Goal: Use online tool/utility: Utilize a website feature to perform a specific function

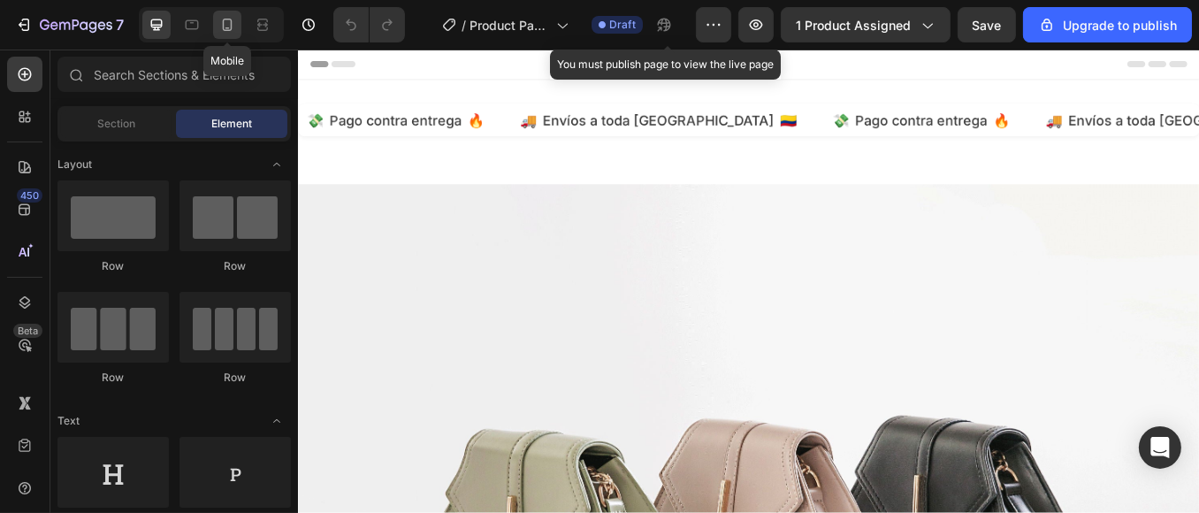
click at [221, 19] on icon at bounding box center [227, 25] width 18 height 18
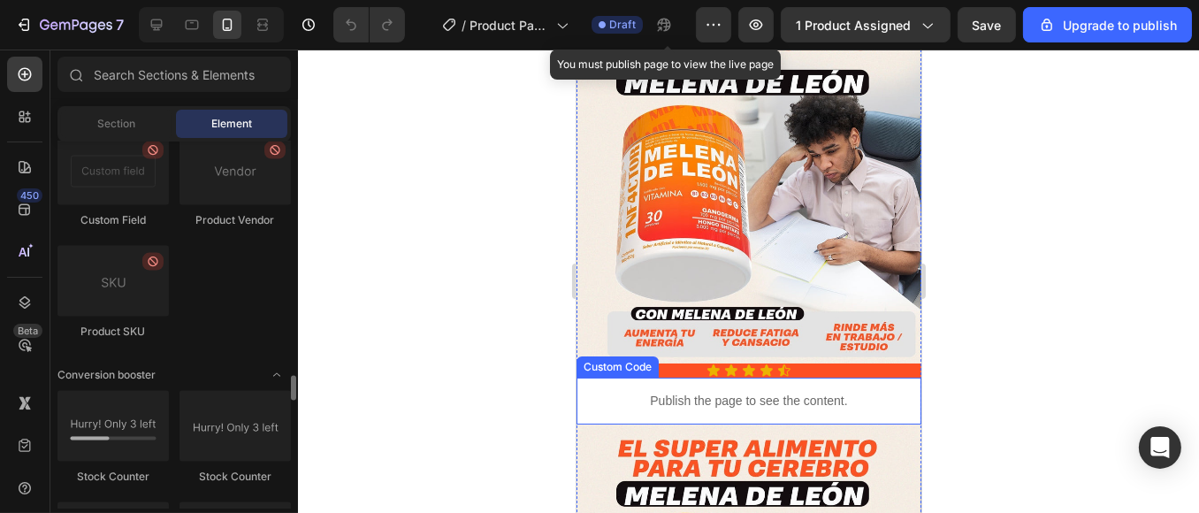
scroll to position [2827, 0]
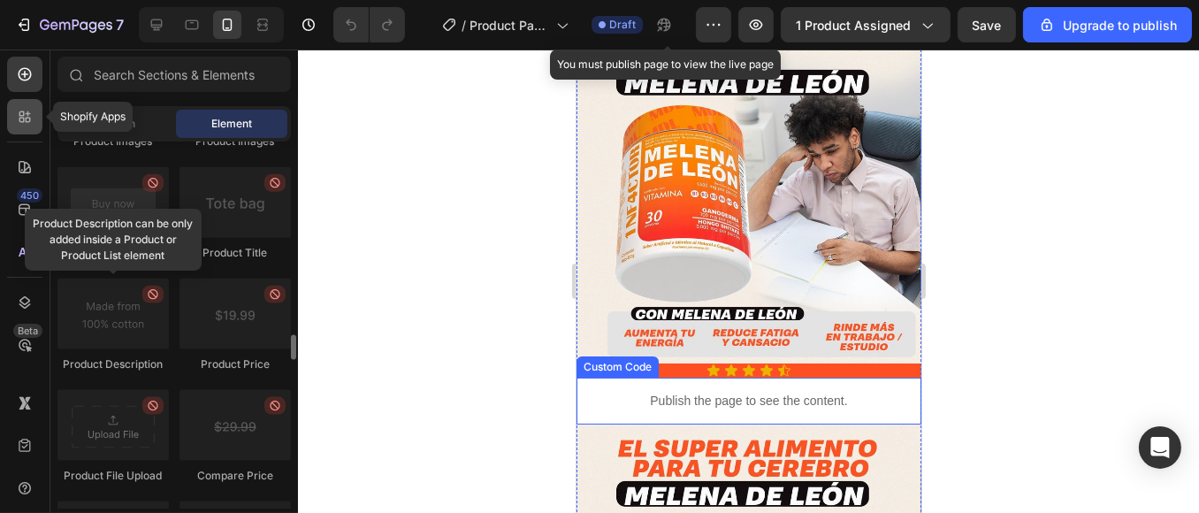
click at [19, 115] on icon at bounding box center [21, 113] width 5 height 5
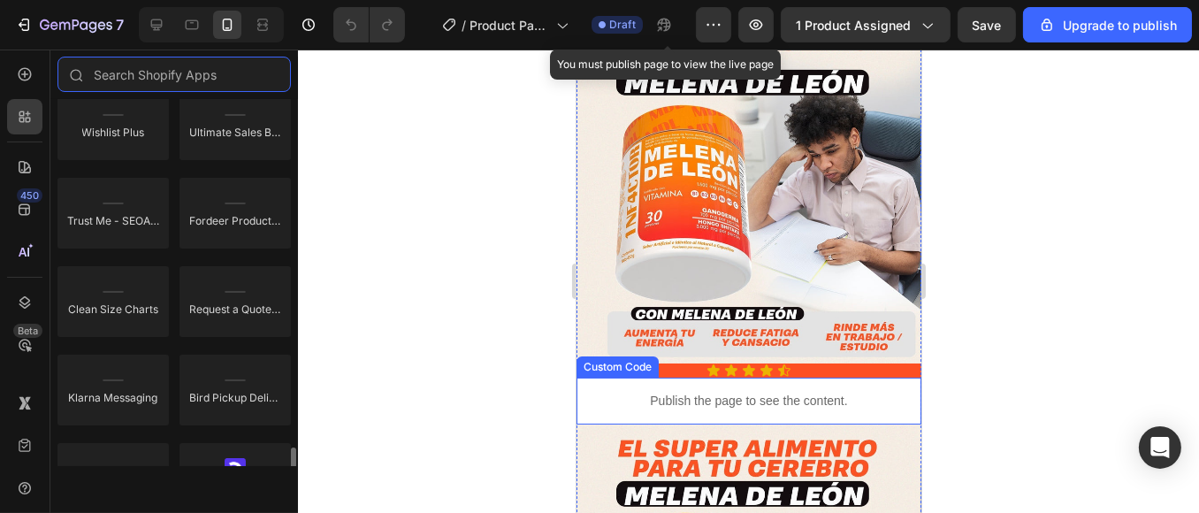
scroll to position [4104, 0]
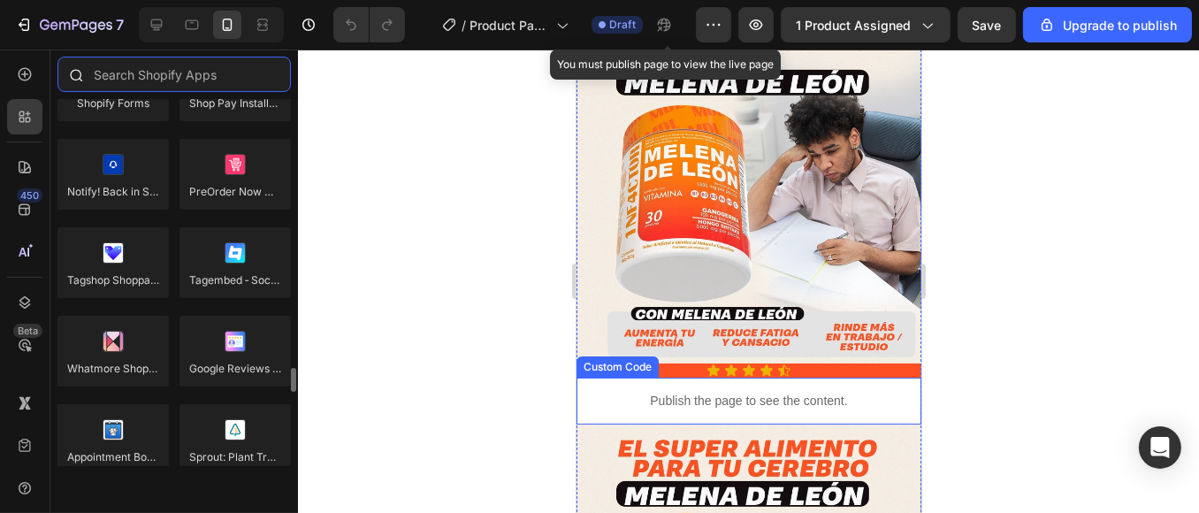
click at [146, 81] on input "text" at bounding box center [173, 74] width 233 height 35
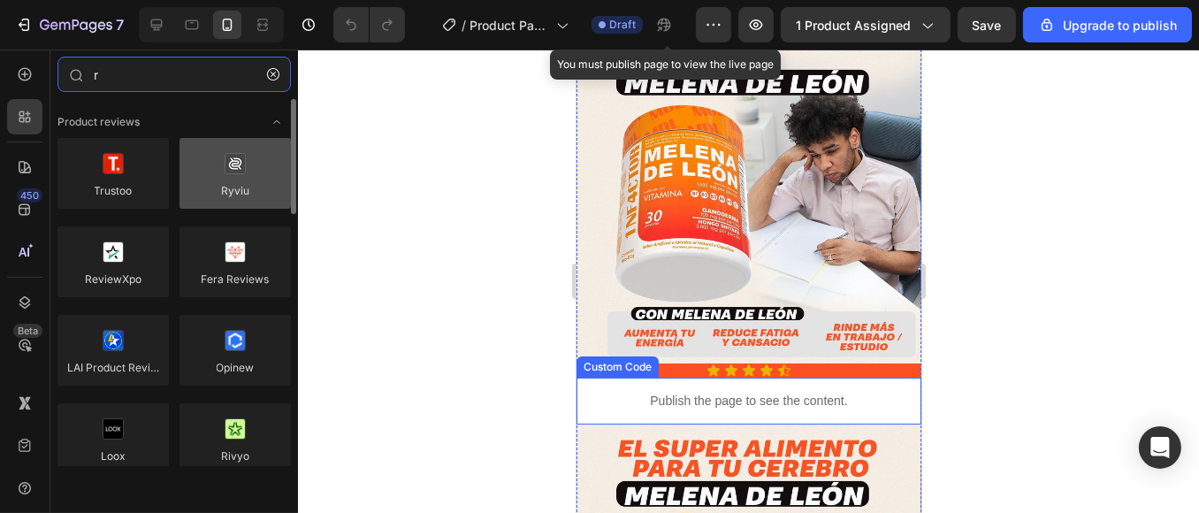
type input "r"
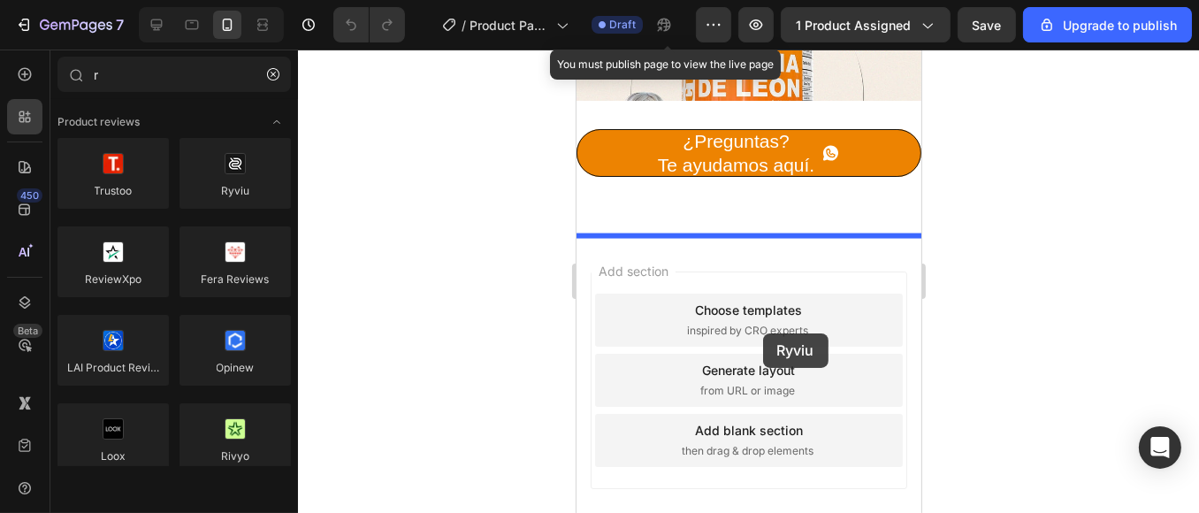
scroll to position [3258, 0]
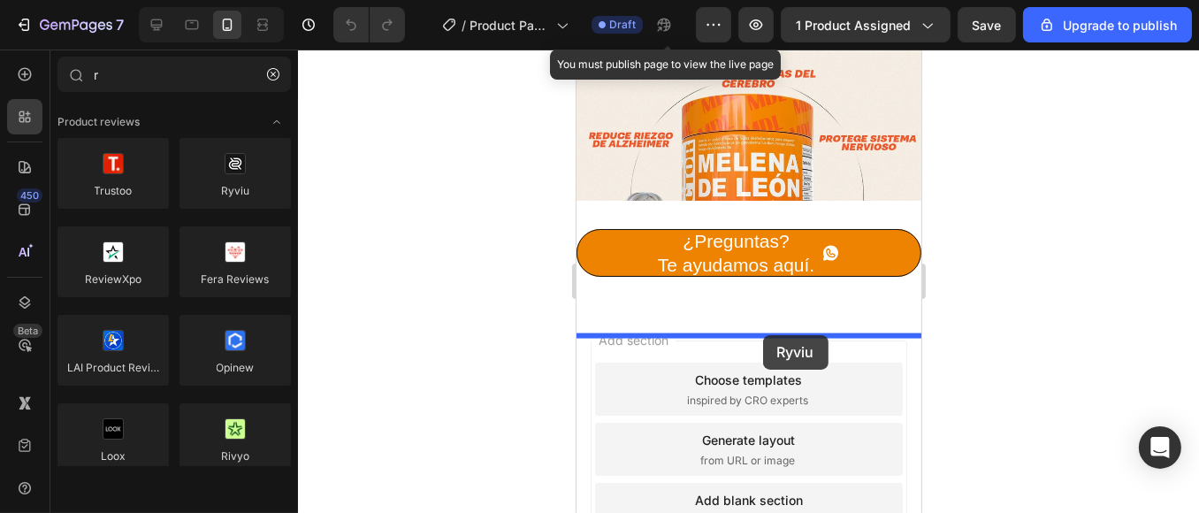
drag, startPoint x: 813, startPoint y: 222, endPoint x: 762, endPoint y: 335, distance: 123.9
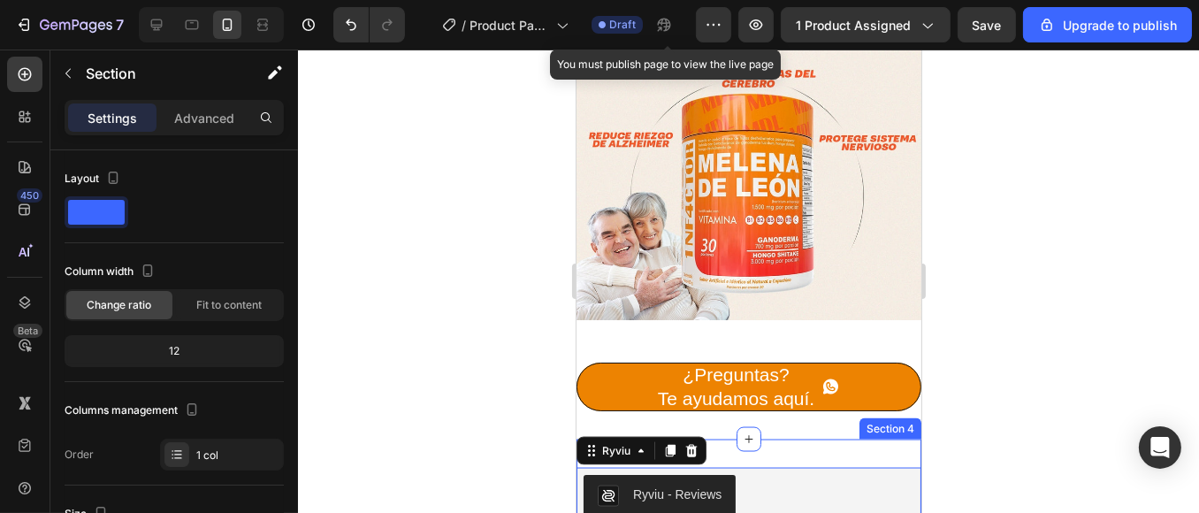
click at [786, 439] on div "Ryviu - Reviews Ryviu 0 Section 4" at bounding box center [748, 495] width 345 height 113
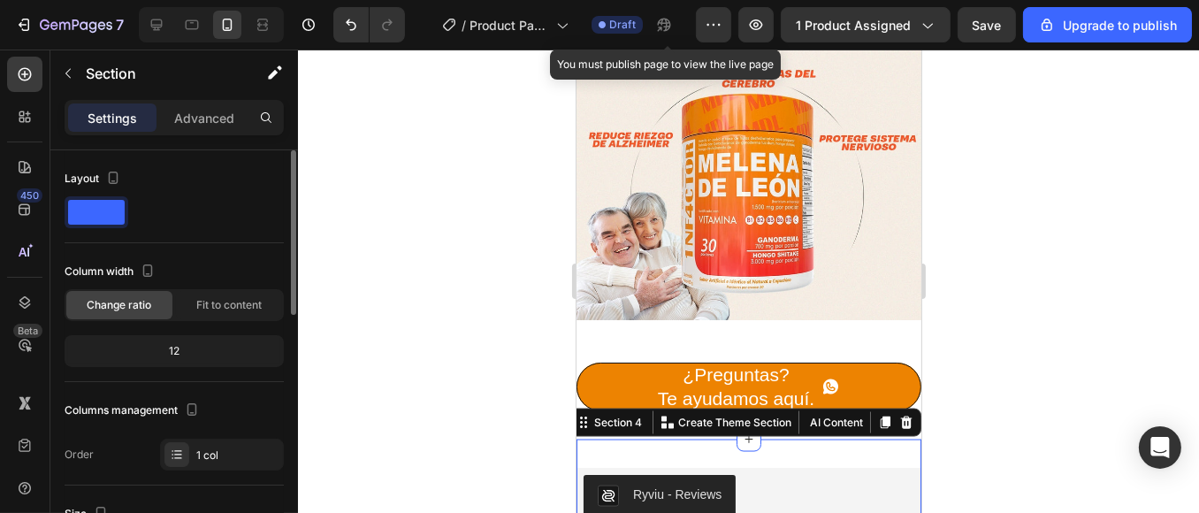
scroll to position [196, 0]
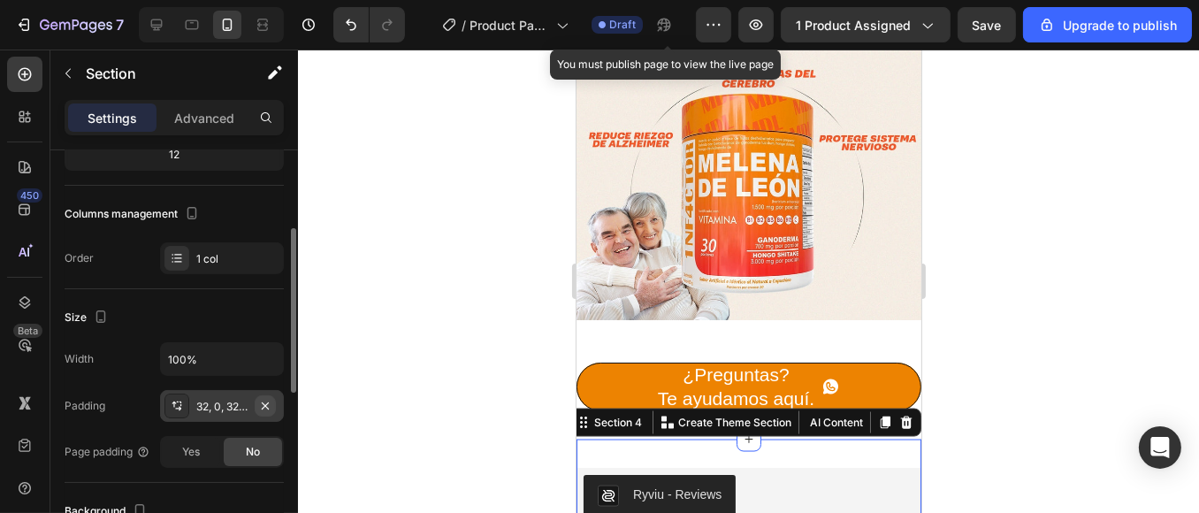
click at [266, 401] on icon "button" at bounding box center [265, 406] width 14 height 14
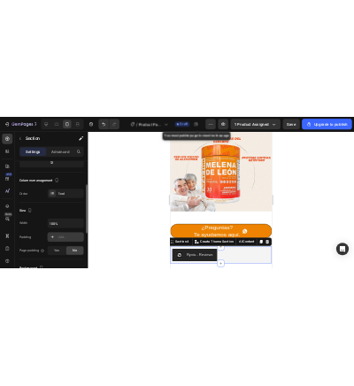
scroll to position [491, 0]
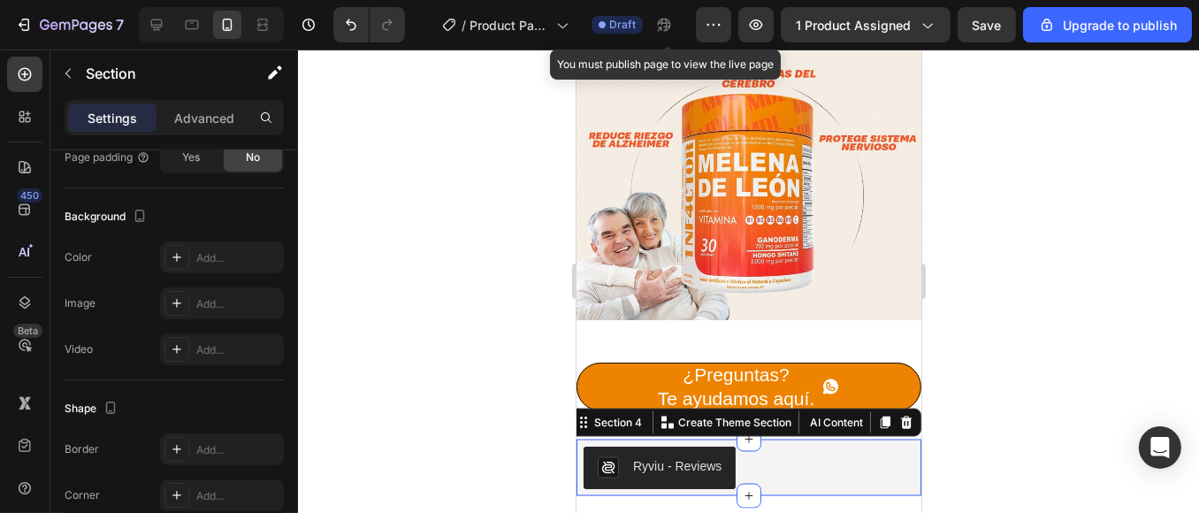
click at [1099, 271] on div at bounding box center [748, 281] width 901 height 463
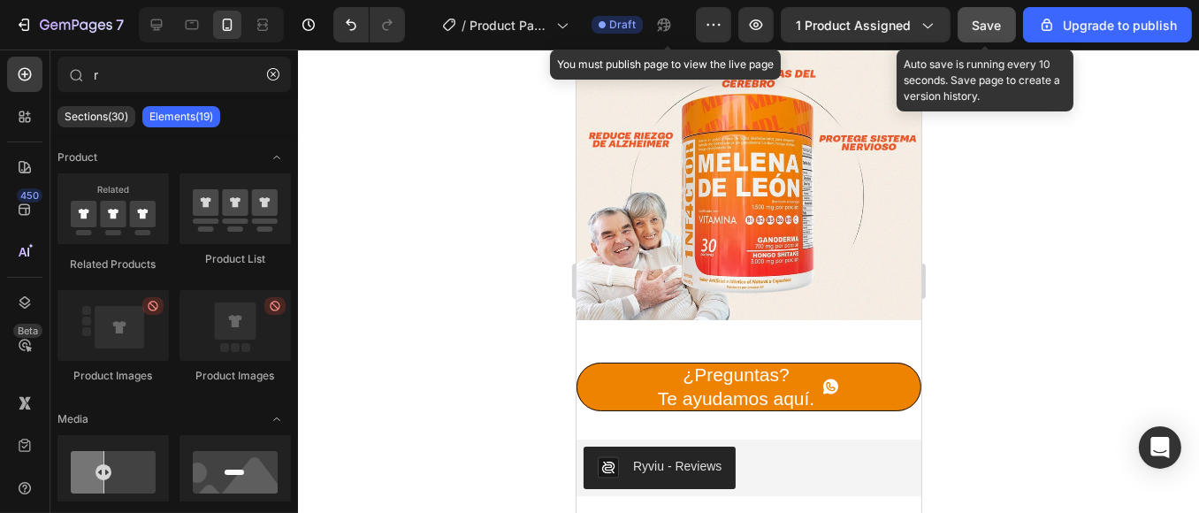
click at [980, 25] on span "Save" at bounding box center [987, 25] width 29 height 15
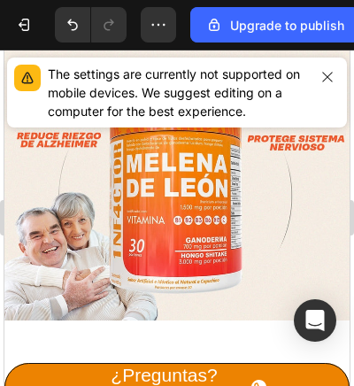
scroll to position [3258, 0]
